Goal: Find specific page/section: Find specific page/section

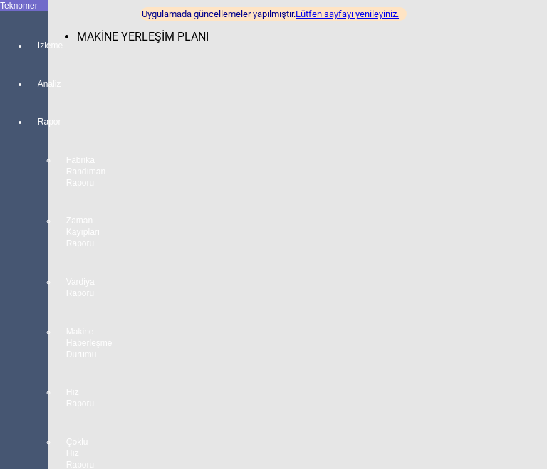
click at [90, 30] on span "MAKİNE YERLEŞİM PLANI" at bounding box center [143, 37] width 132 height 14
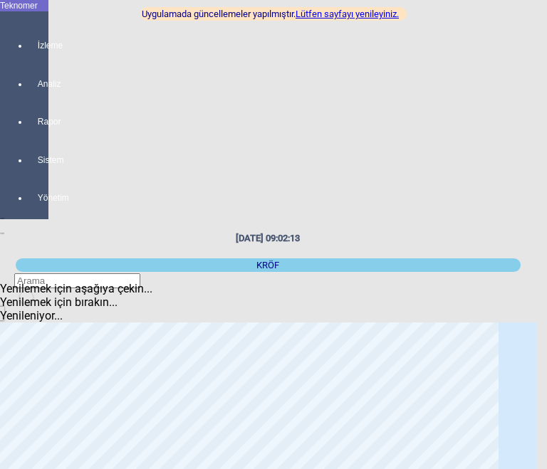
click at [378, 14] on link "Lütfen sayfayı yenileyiniz." at bounding box center [347, 14] width 103 height 11
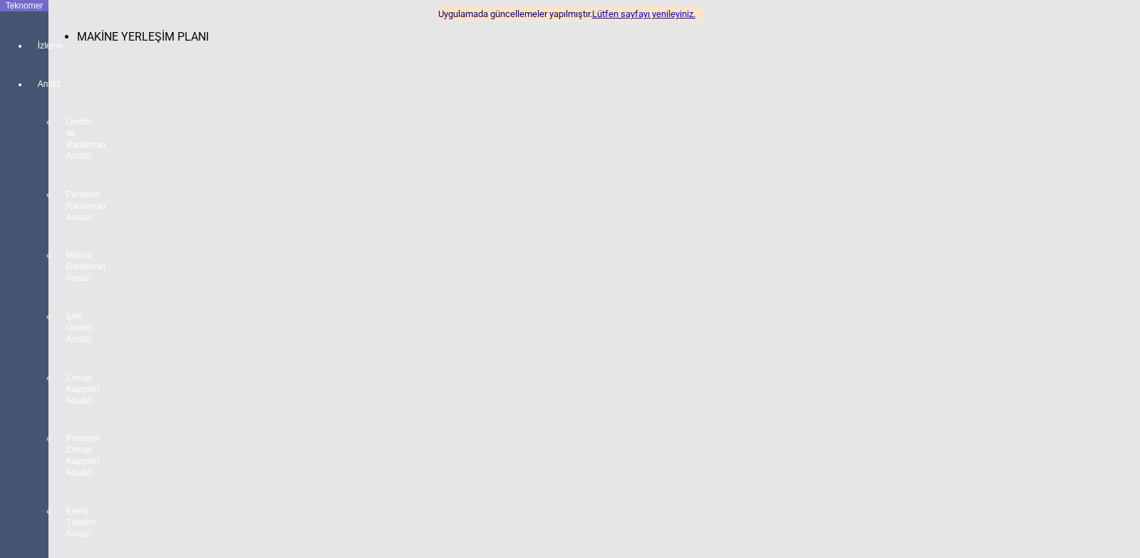
click at [37, 58] on div at bounding box center [38, 58] width 20 height 0
click at [77, 30] on span "MAKİNE YERLEŞİM PLANI" at bounding box center [143, 37] width 132 height 14
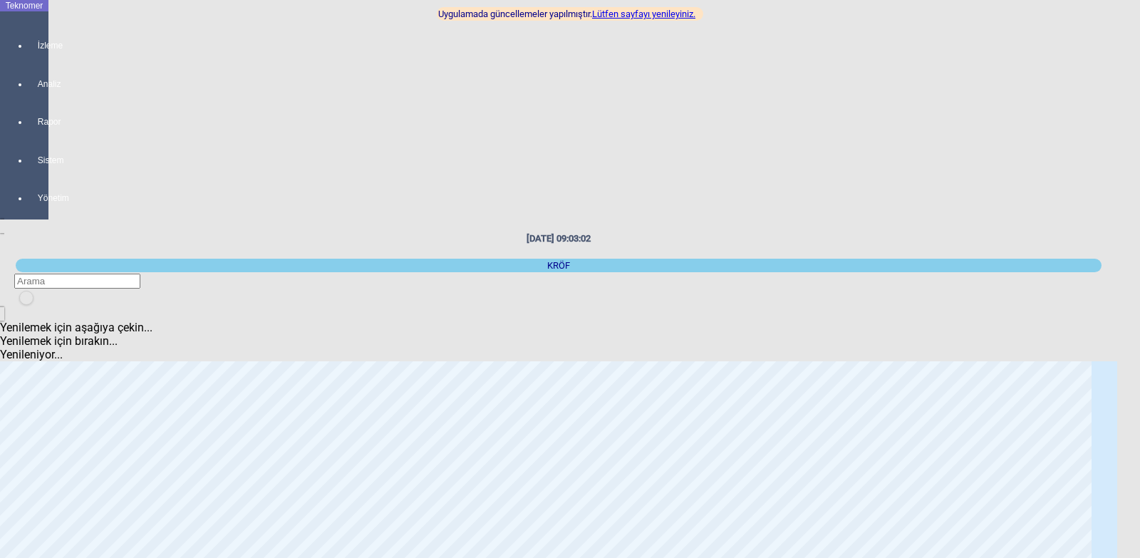
drag, startPoint x: 73, startPoint y: 24, endPoint x: 376, endPoint y: 4, distance: 303.5
